Goal: Task Accomplishment & Management: Manage account settings

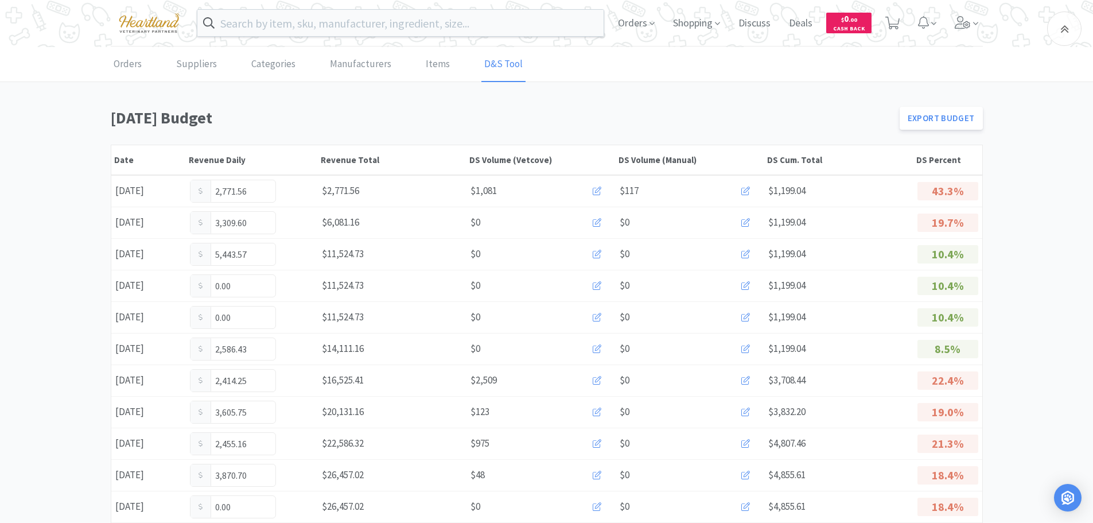
scroll to position [287, 0]
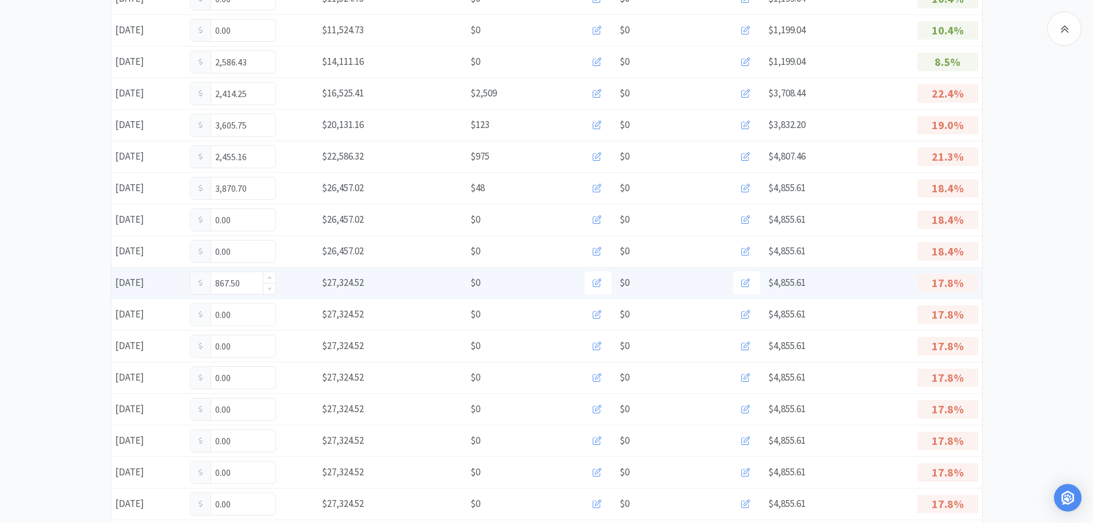
click at [247, 281] on input "867.50" at bounding box center [233, 283] width 85 height 22
type input "8"
type input "873.25"
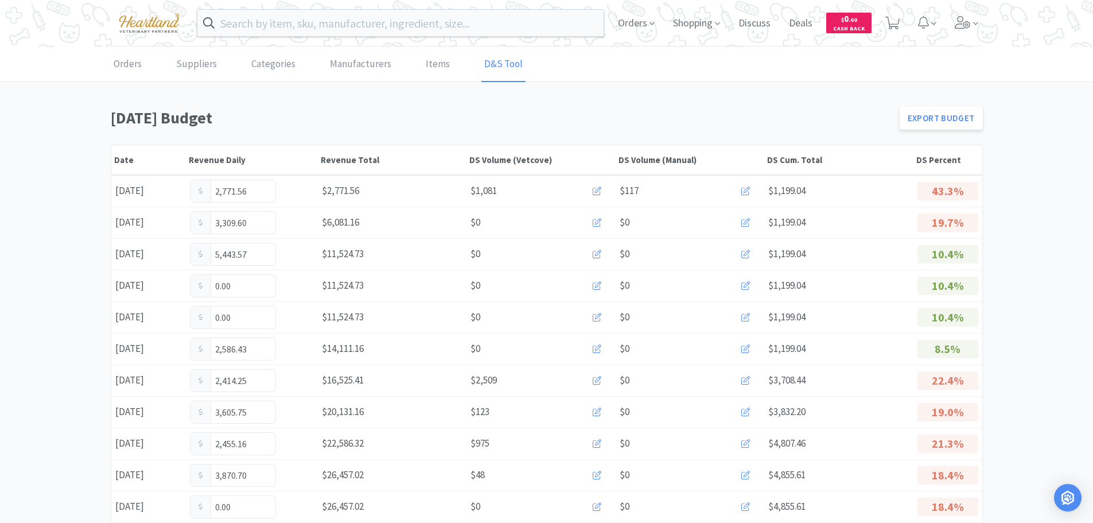
scroll to position [344, 0]
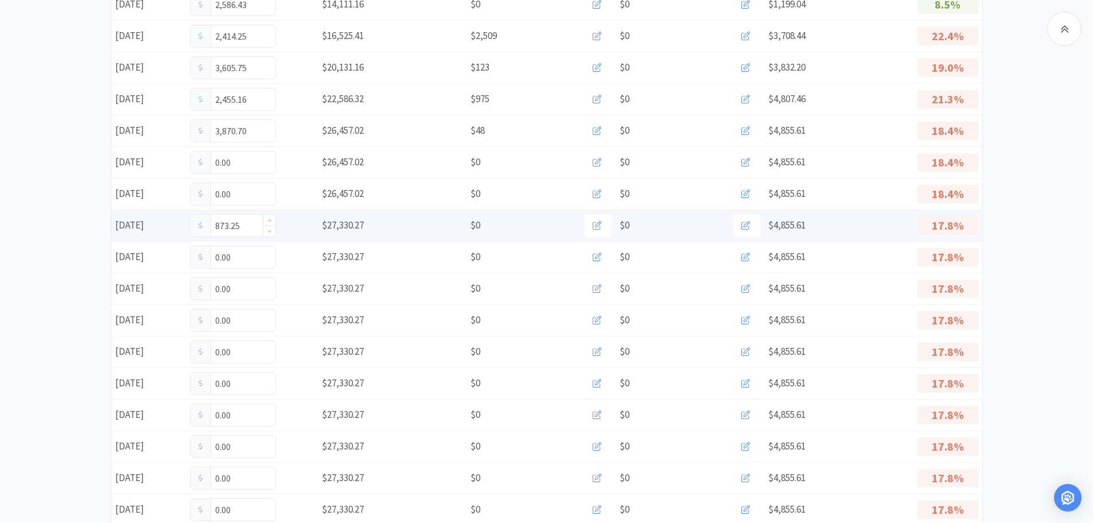
click at [254, 223] on input "873.25" at bounding box center [233, 226] width 85 height 22
type input "8"
type input "1,052.95"
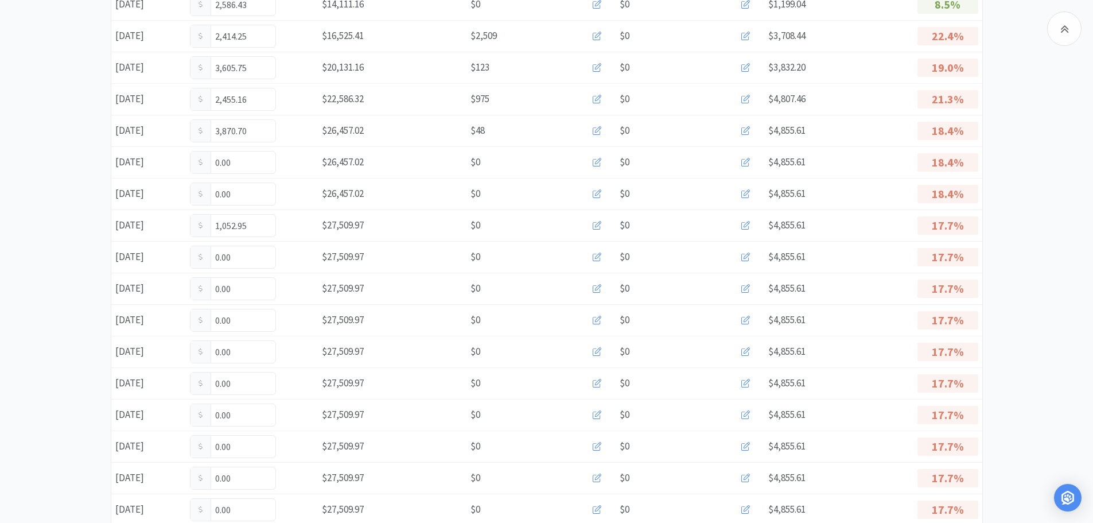
scroll to position [0, 0]
